Goal: Check status: Check status

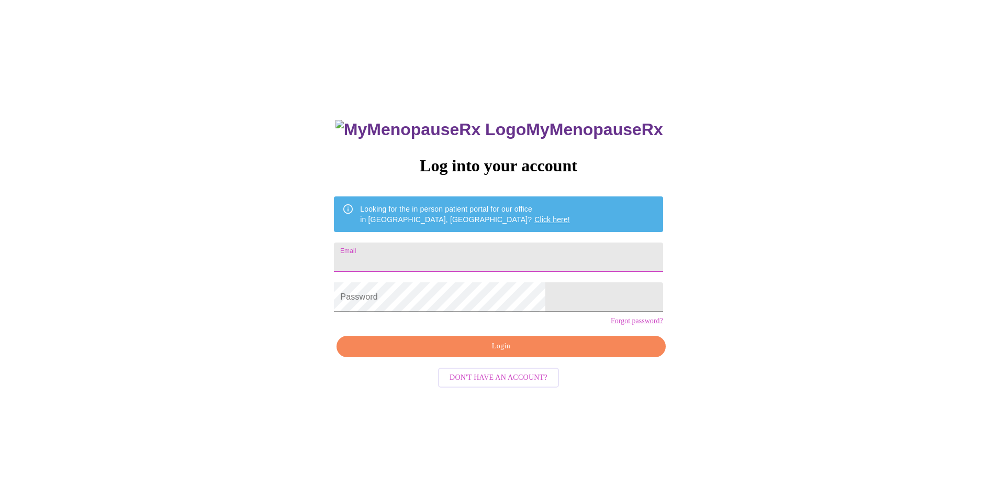
click at [445, 249] on input "Email" at bounding box center [498, 256] width 329 height 29
type input "[EMAIL_ADDRESS][DOMAIN_NAME]"
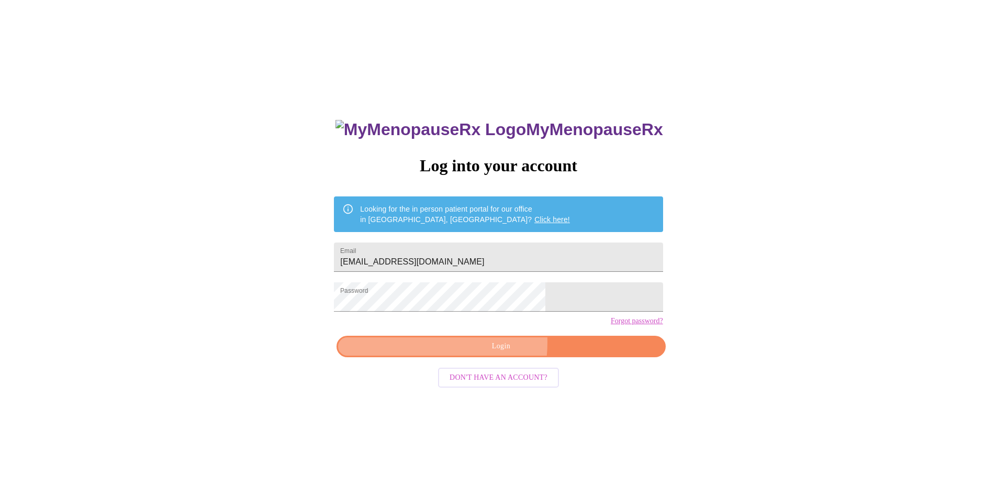
click at [455, 353] on span "Login" at bounding box center [501, 346] width 305 height 13
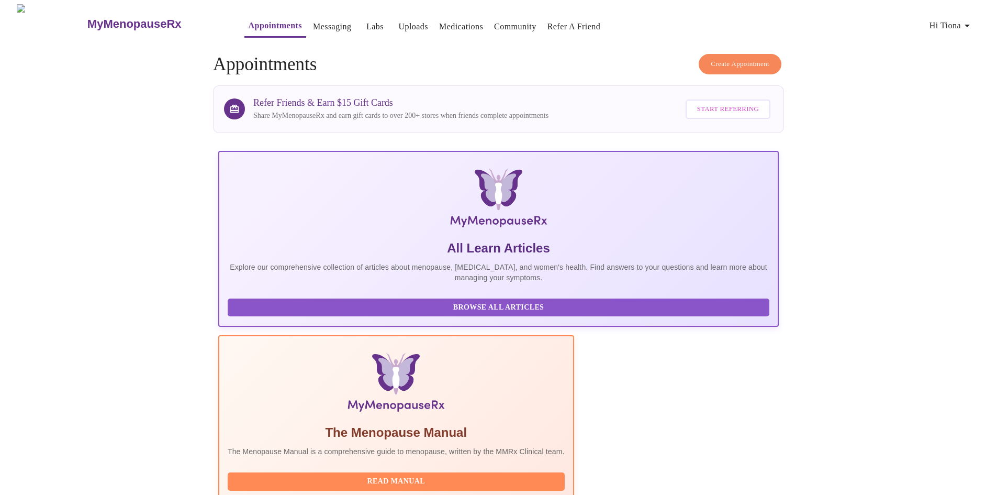
click at [965, 26] on span "Hi Tiona" at bounding box center [952, 25] width 44 height 15
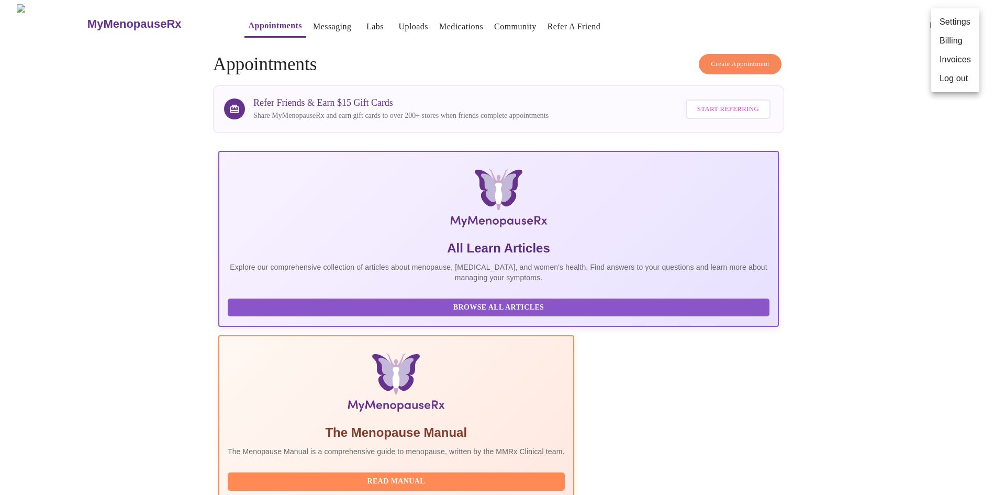
click at [894, 170] on div at bounding box center [502, 247] width 1005 height 495
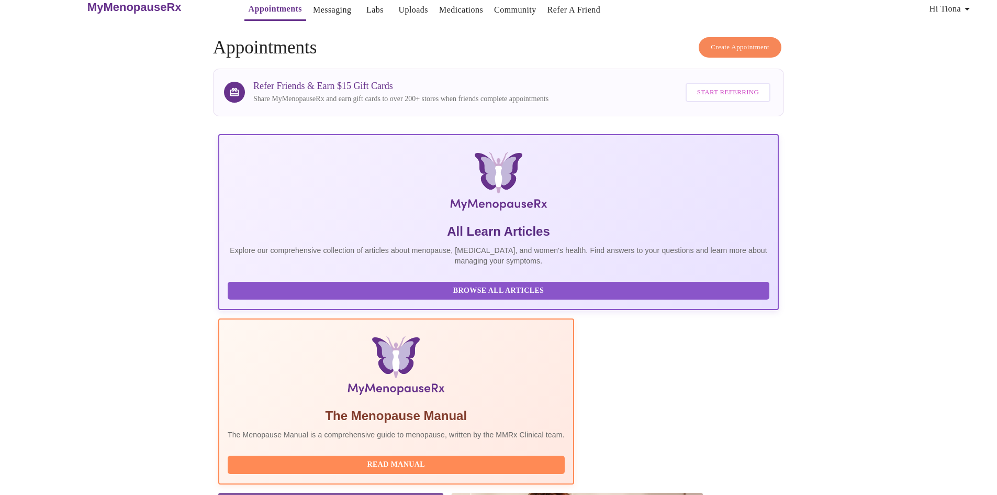
scroll to position [197, 0]
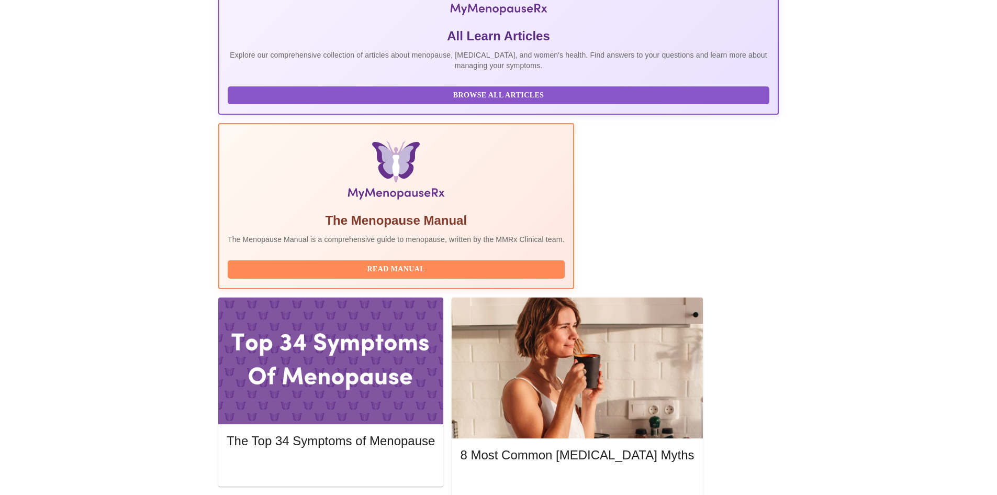
scroll to position [186, 0]
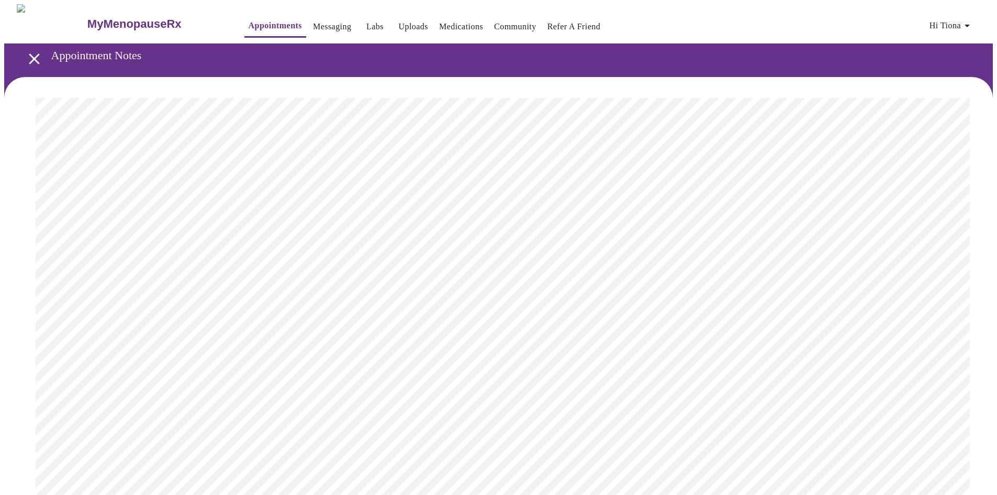
click at [366, 19] on link "Labs" at bounding box center [374, 26] width 17 height 15
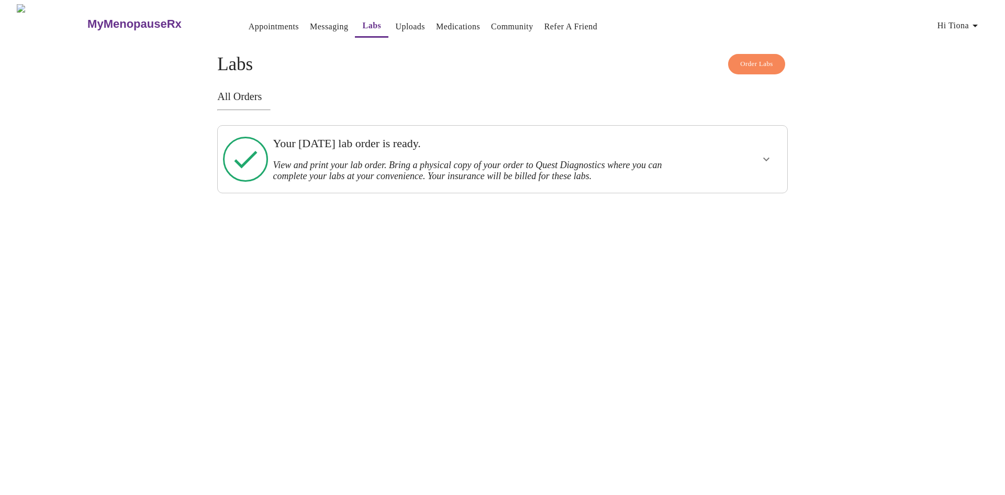
click at [766, 157] on icon "show more" at bounding box center [766, 159] width 13 height 13
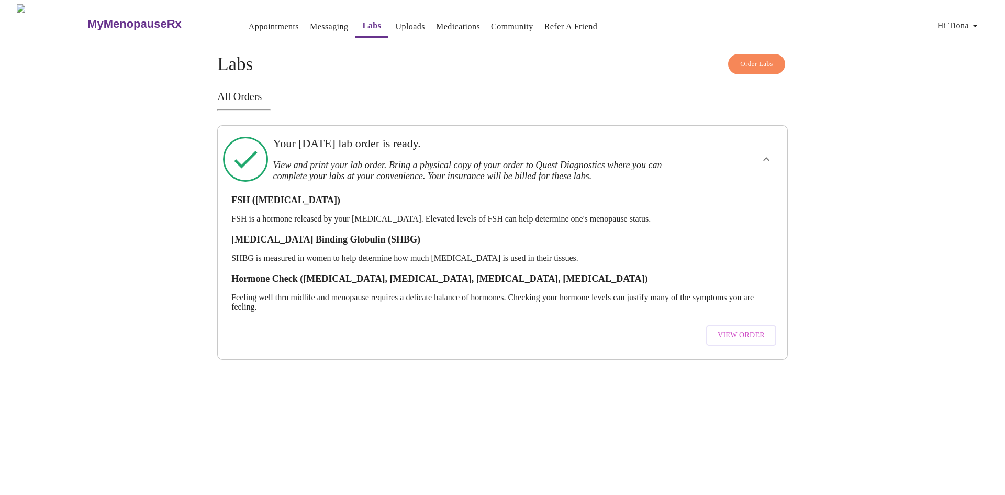
click at [752, 329] on span "View Order" at bounding box center [741, 335] width 47 height 13
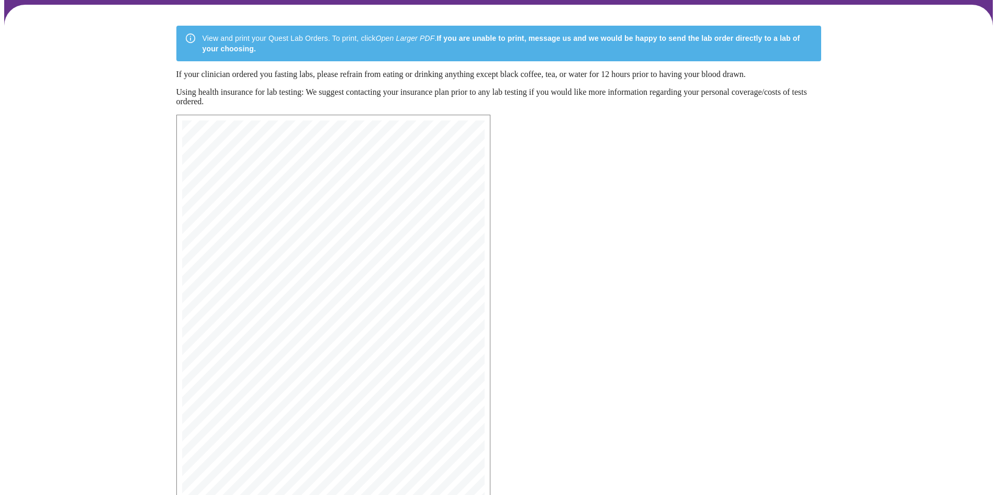
scroll to position [149, 0]
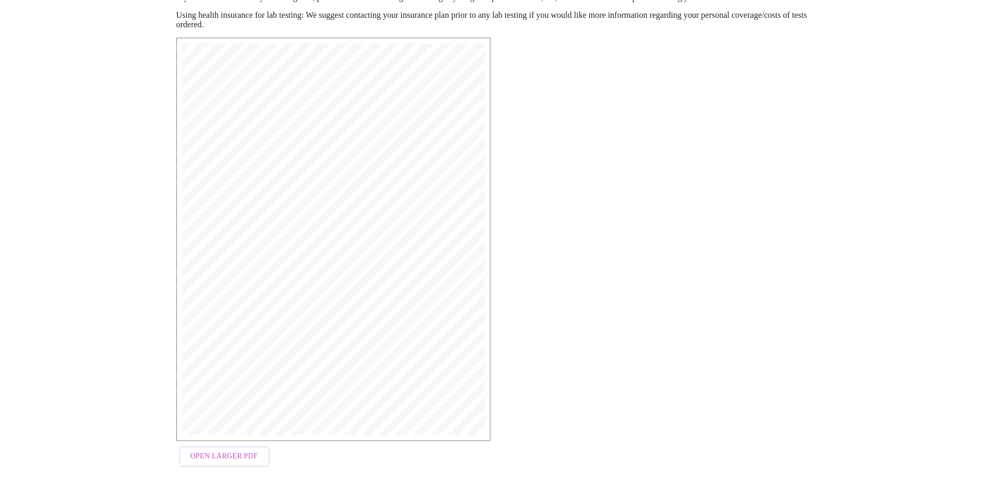
click at [233, 458] on span "Open Larger PDF" at bounding box center [225, 456] width 68 height 13
click at [237, 465] on button "Open Larger PDF" at bounding box center [224, 456] width 91 height 20
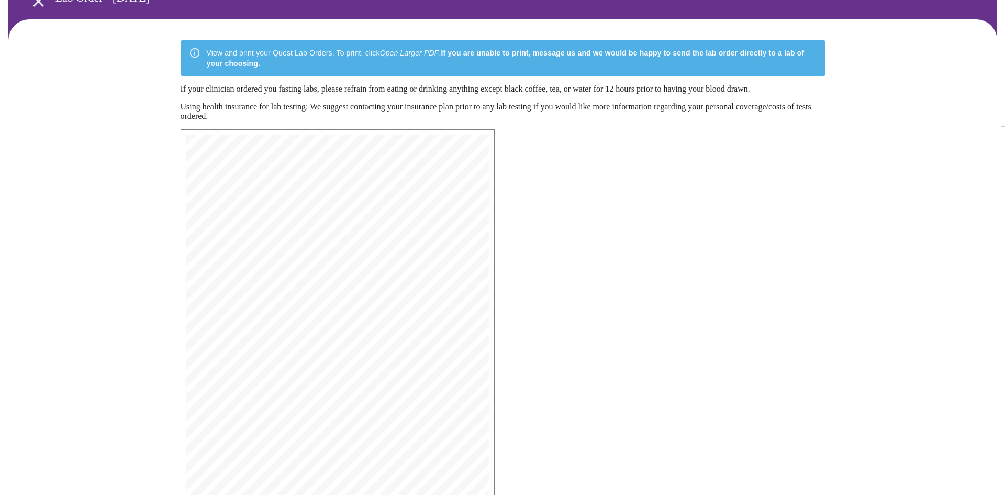
scroll to position [0, 0]
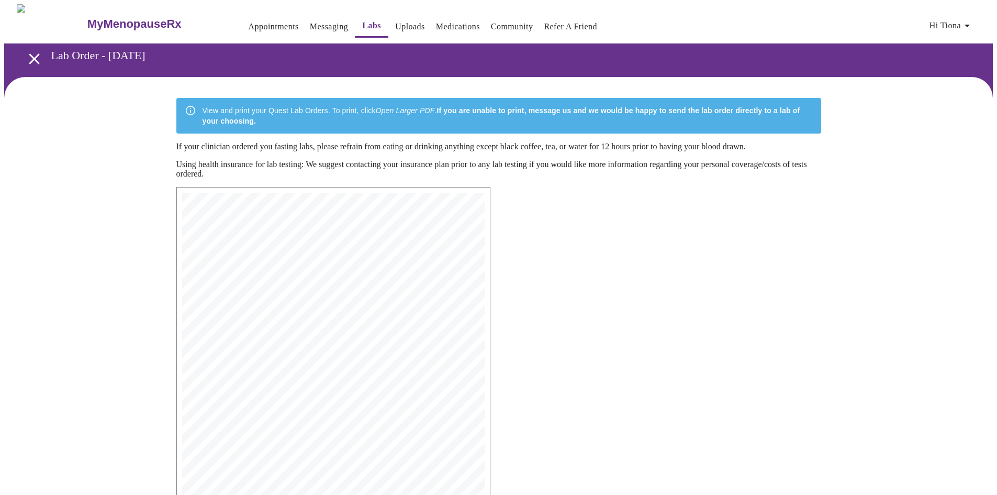
click at [33, 56] on icon "open drawer" at bounding box center [34, 59] width 18 height 18
